Goal: Navigation & Orientation: Find specific page/section

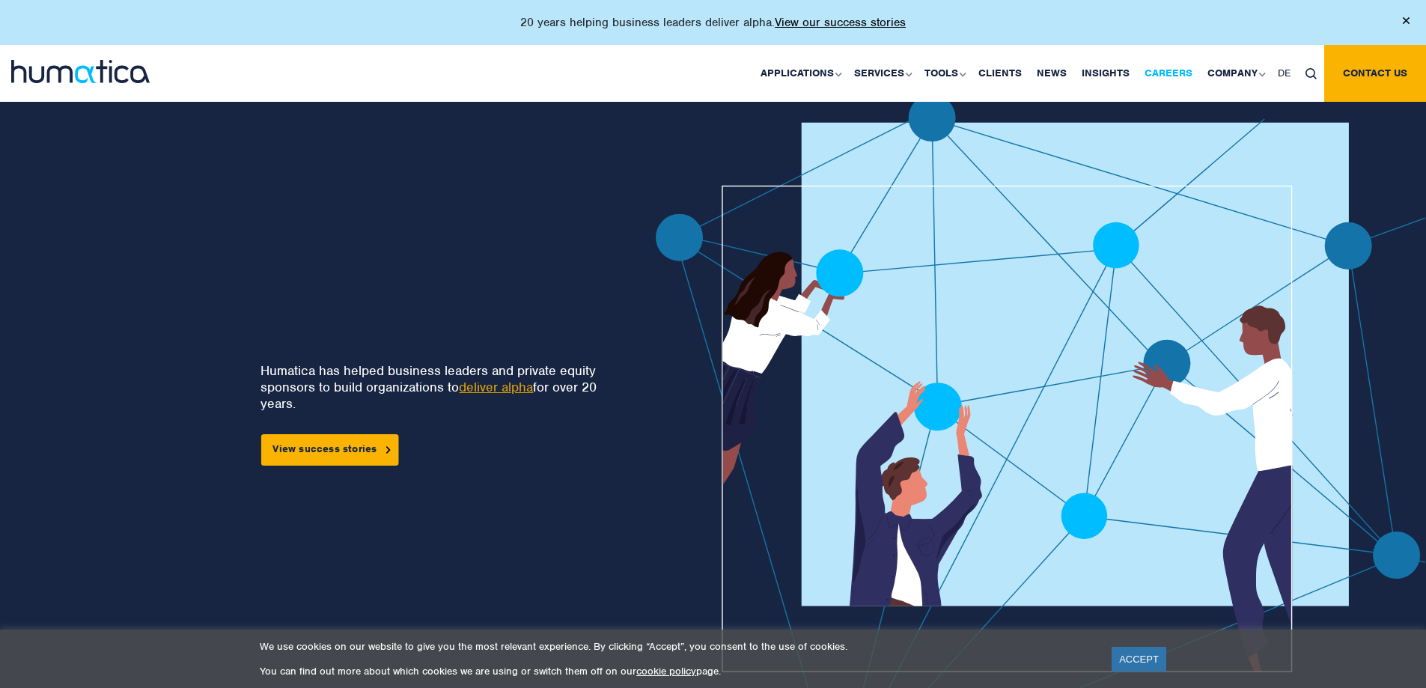
click at [1152, 74] on link "Careers" at bounding box center [1168, 73] width 63 height 57
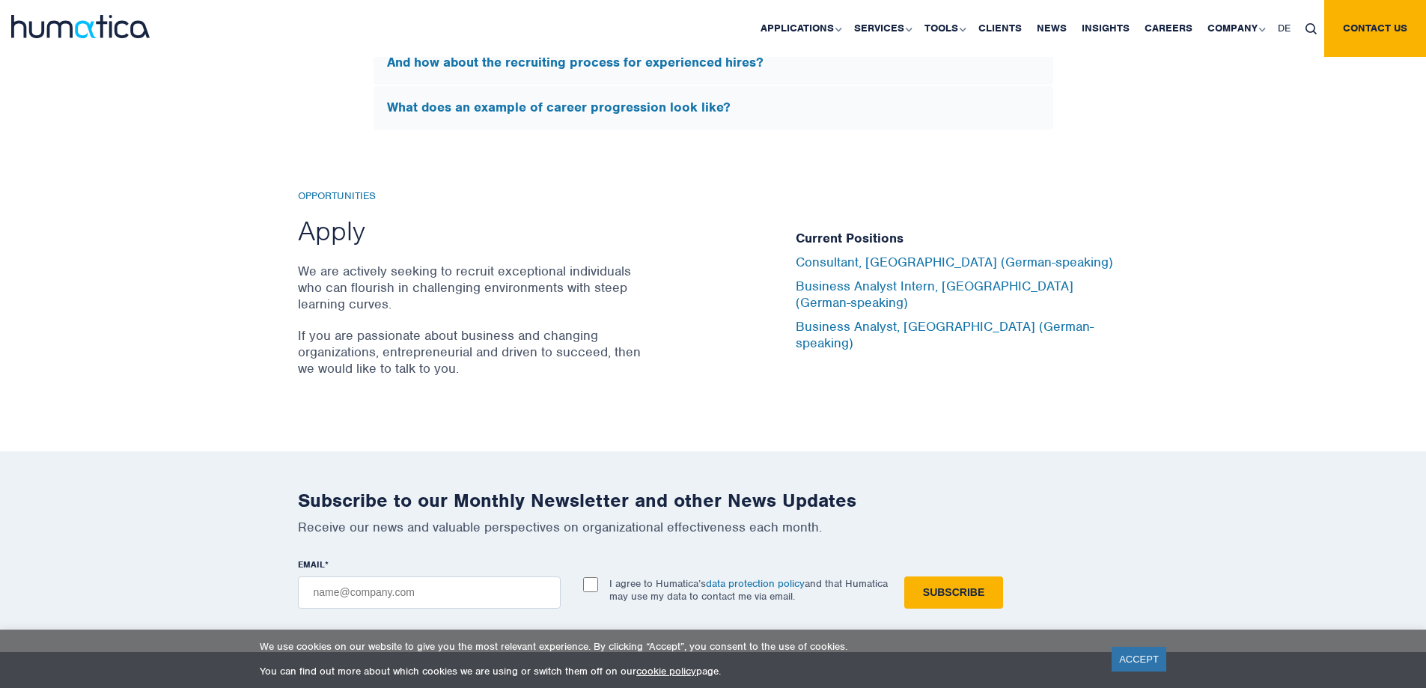
scroll to position [4941, 0]
